Goal: Use online tool/utility: Utilize a website feature to perform a specific function

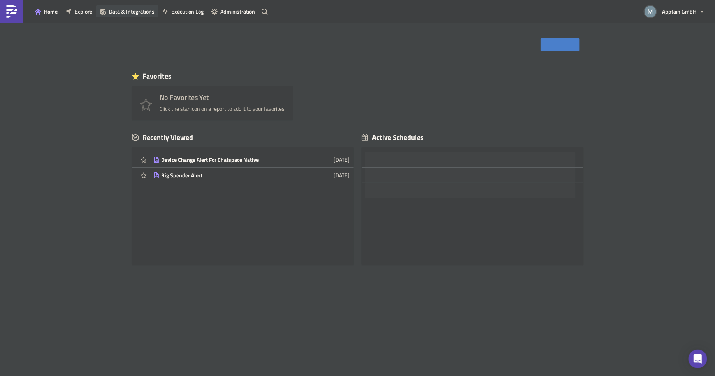
click at [136, 10] on span "Data & Integrations" at bounding box center [132, 11] width 46 height 8
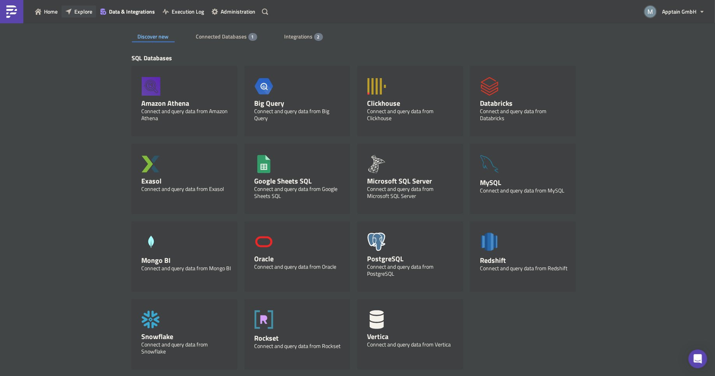
click at [86, 16] on button "Explore" at bounding box center [78, 11] width 35 height 12
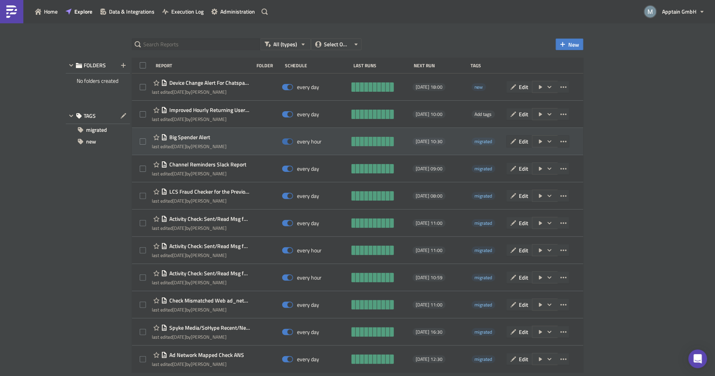
click at [289, 142] on span at bounding box center [287, 141] width 11 height 6
click at [289, 142] on input "checkbox" at bounding box center [286, 141] width 5 height 5
click at [286, 142] on span at bounding box center [287, 141] width 11 height 6
click at [286, 142] on input "checkbox" at bounding box center [286, 141] width 5 height 5
checkbox input "true"
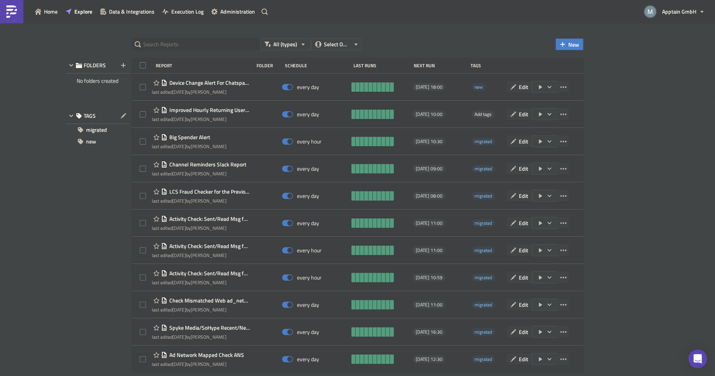
click at [631, 180] on div "All (types) Select Owner New FOLDERS No folders created TAGS migrated new Repor…" at bounding box center [357, 200] width 715 height 354
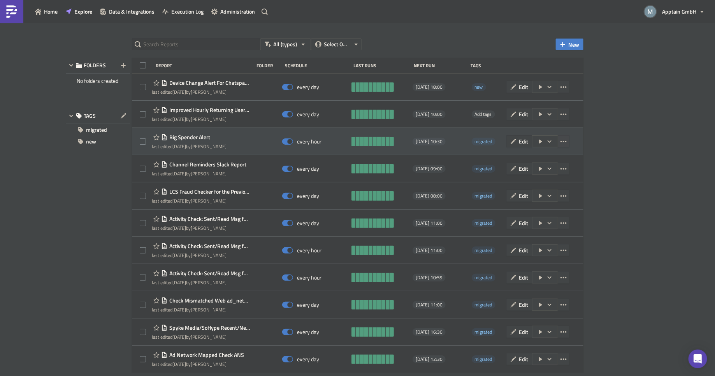
click at [560, 142] on icon "button" at bounding box center [563, 141] width 6 height 6
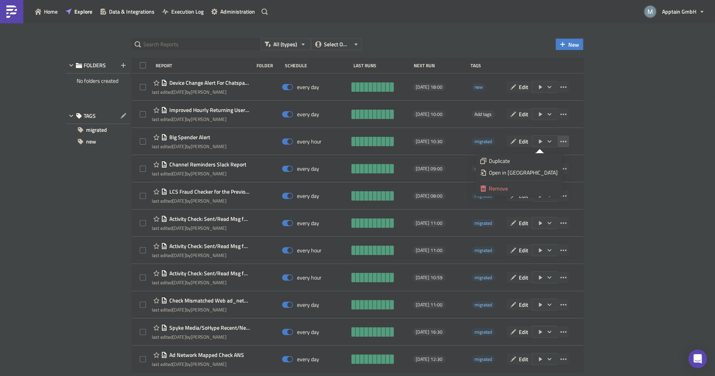
click at [638, 135] on div "All (types) Select Owner New FOLDERS No folders created TAGS migrated new Repor…" at bounding box center [357, 200] width 715 height 354
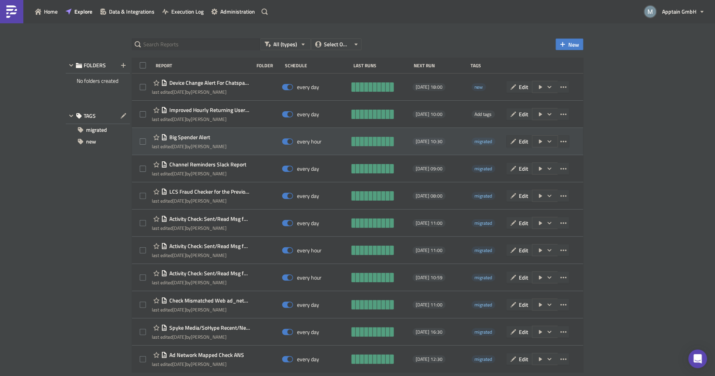
click at [539, 142] on button "button" at bounding box center [545, 141] width 26 height 12
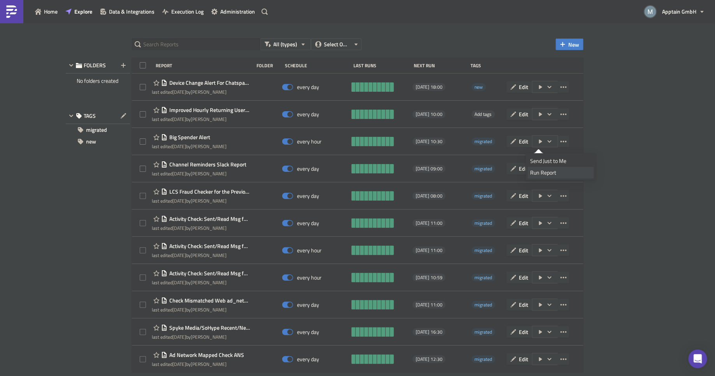
click at [539, 172] on div "Run Report" at bounding box center [560, 173] width 61 height 8
